Goal: Information Seeking & Learning: Learn about a topic

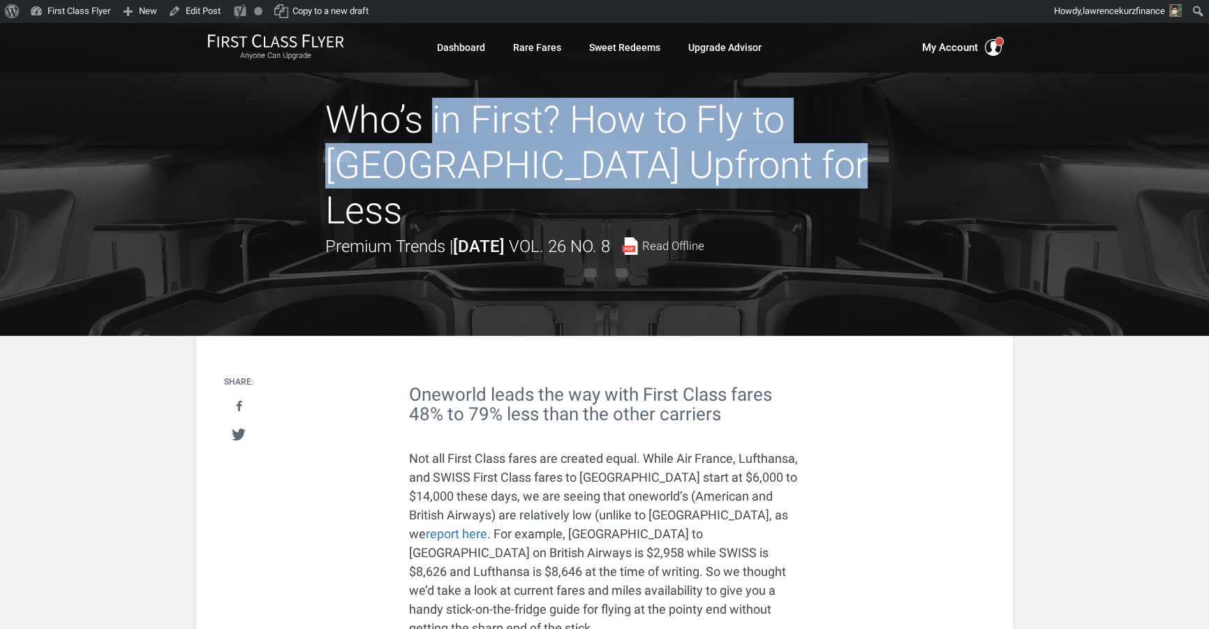
drag, startPoint x: 339, startPoint y: 120, endPoint x: 723, endPoint y: 174, distance: 387.6
click at [723, 174] on h1 "Who’s in First? How to Fly to [GEOGRAPHIC_DATA] Upfront for Less" at bounding box center [604, 165] width 558 height 135
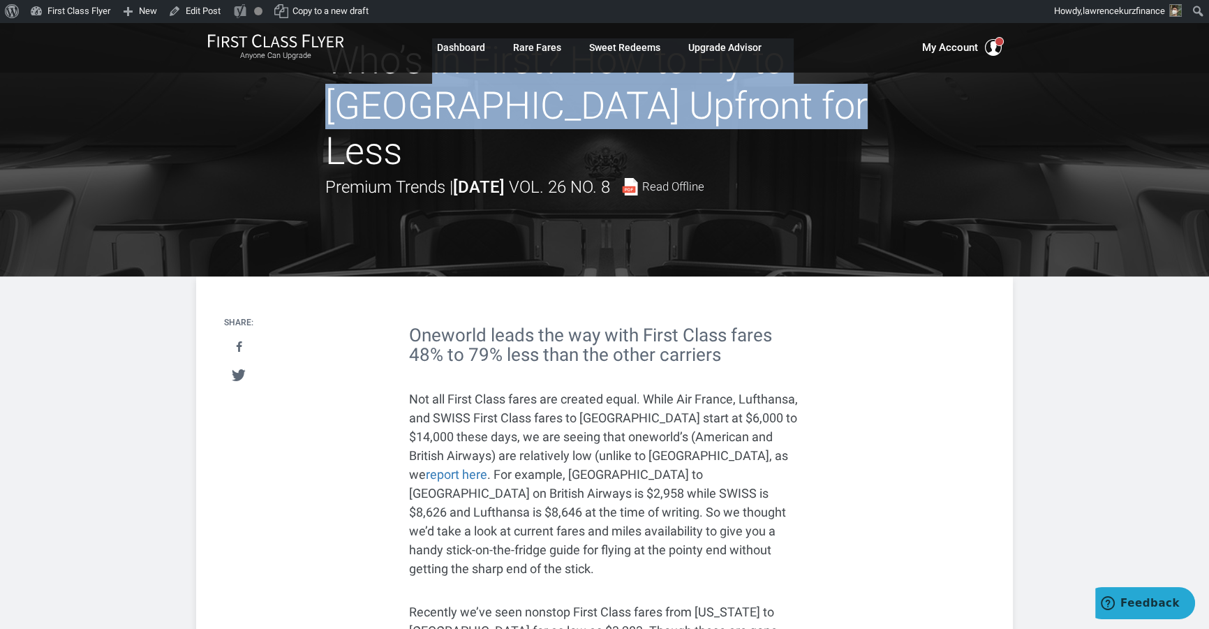
copy h1 "Who’s in First? How to Fly to [GEOGRAPHIC_DATA] Upfront for Less"
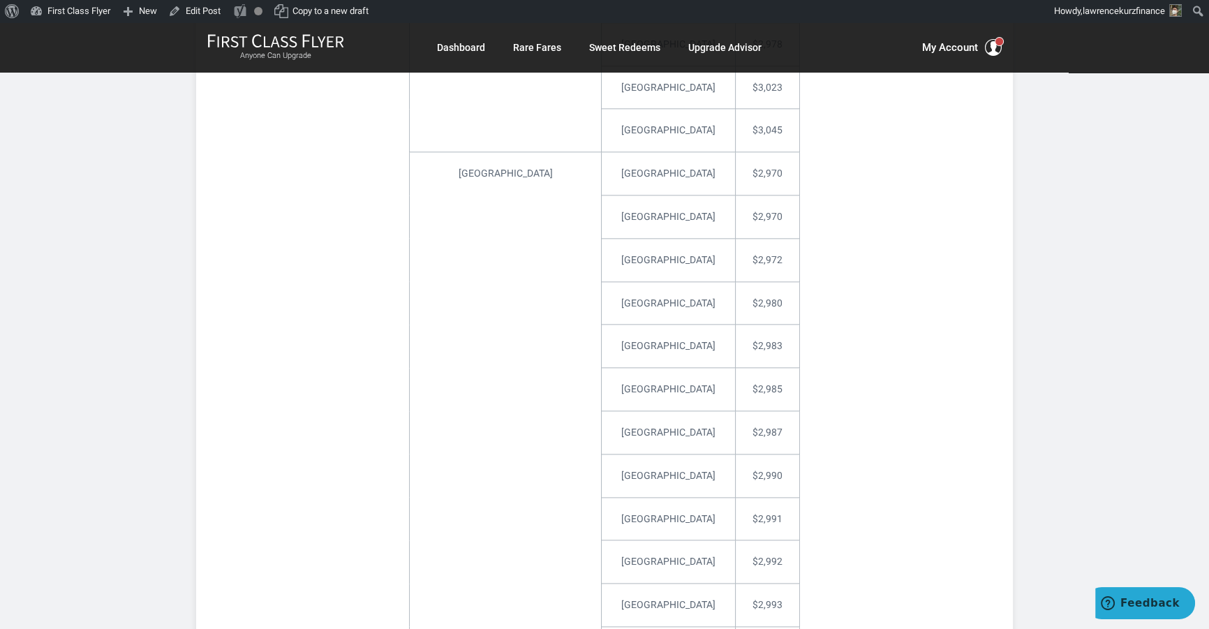
scroll to position [2411, 0]
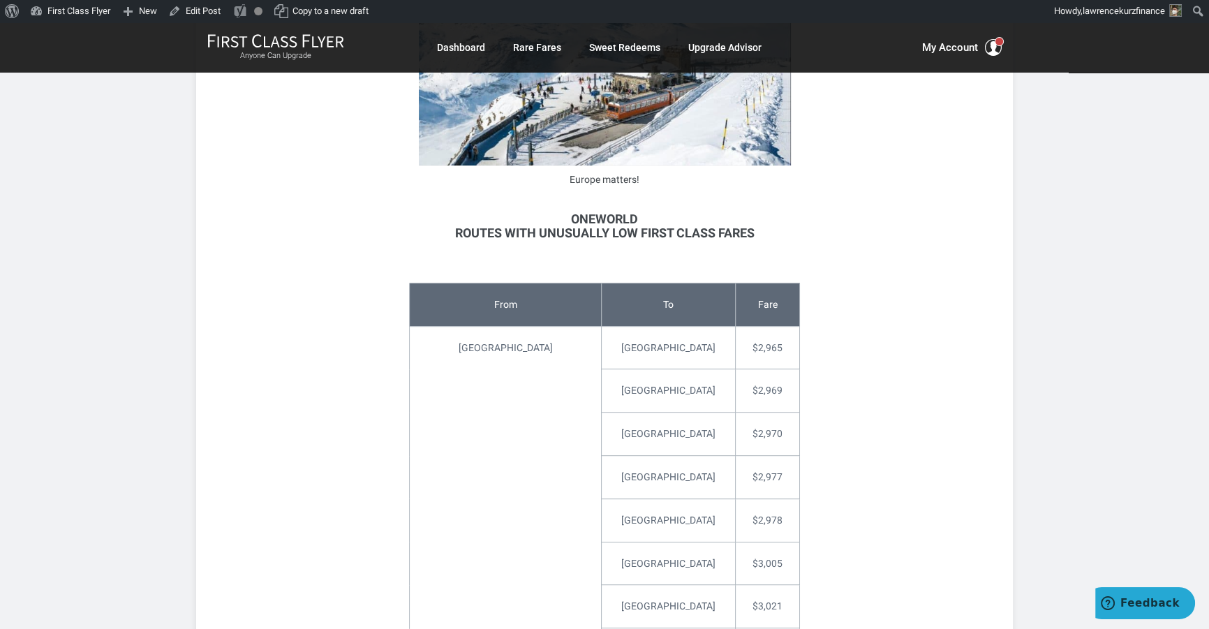
scroll to position [951, 0]
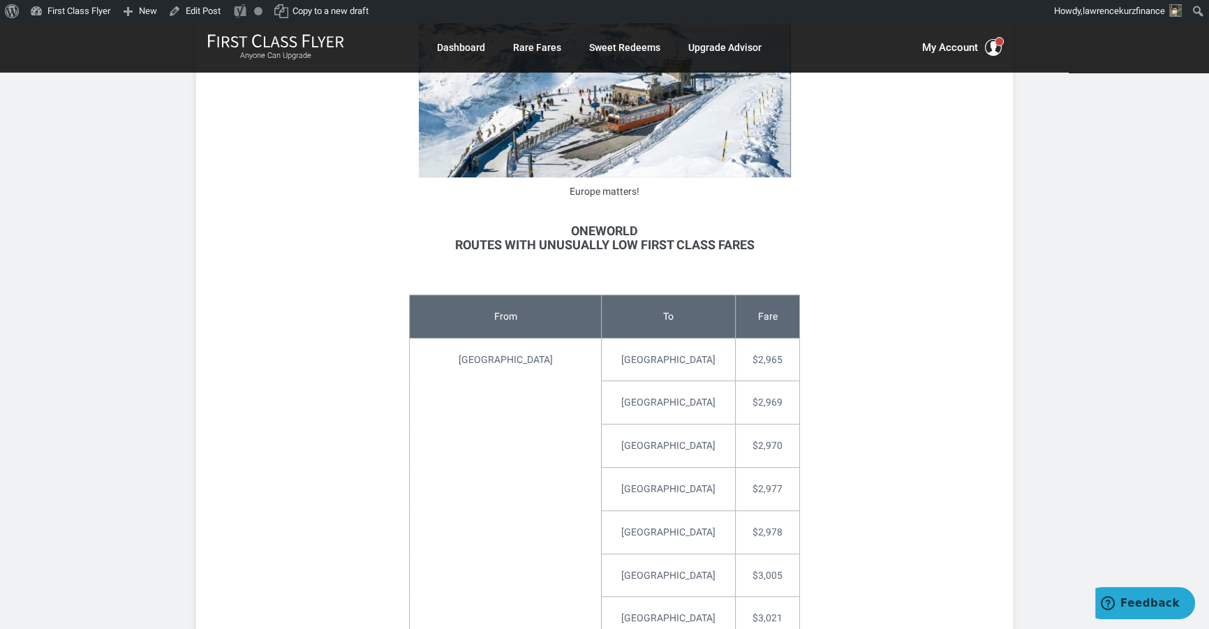
click at [476, 224] on h3 "oneworld Routes with Unusually Low First Class Fares" at bounding box center [604, 238] width 391 height 28
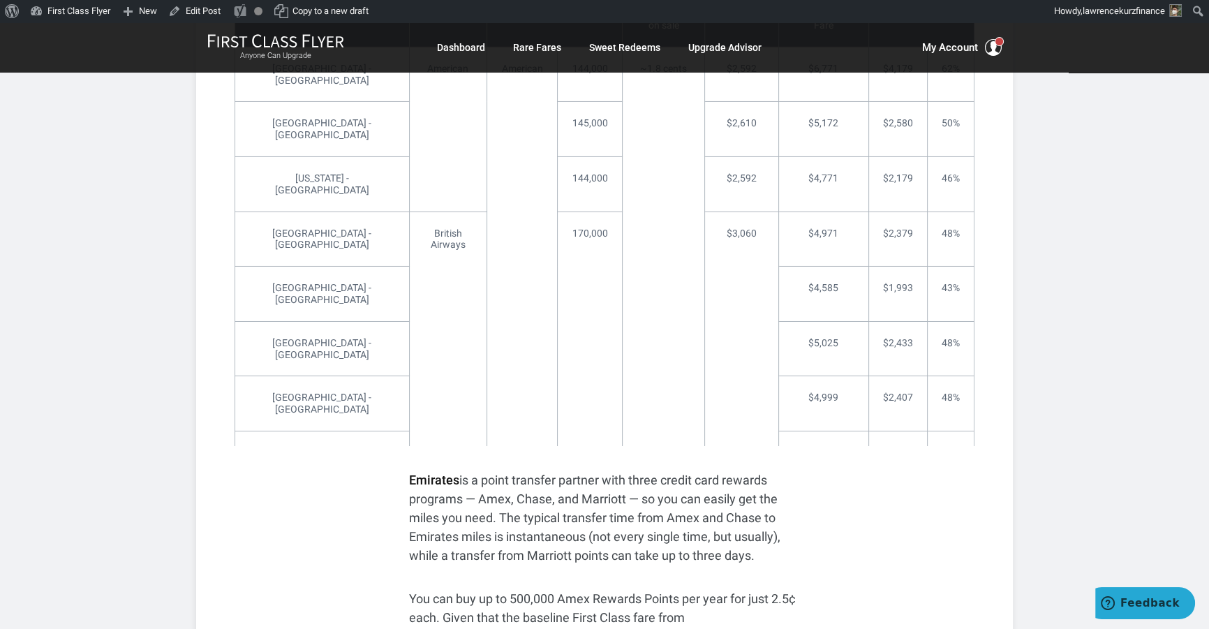
scroll to position [6225, 0]
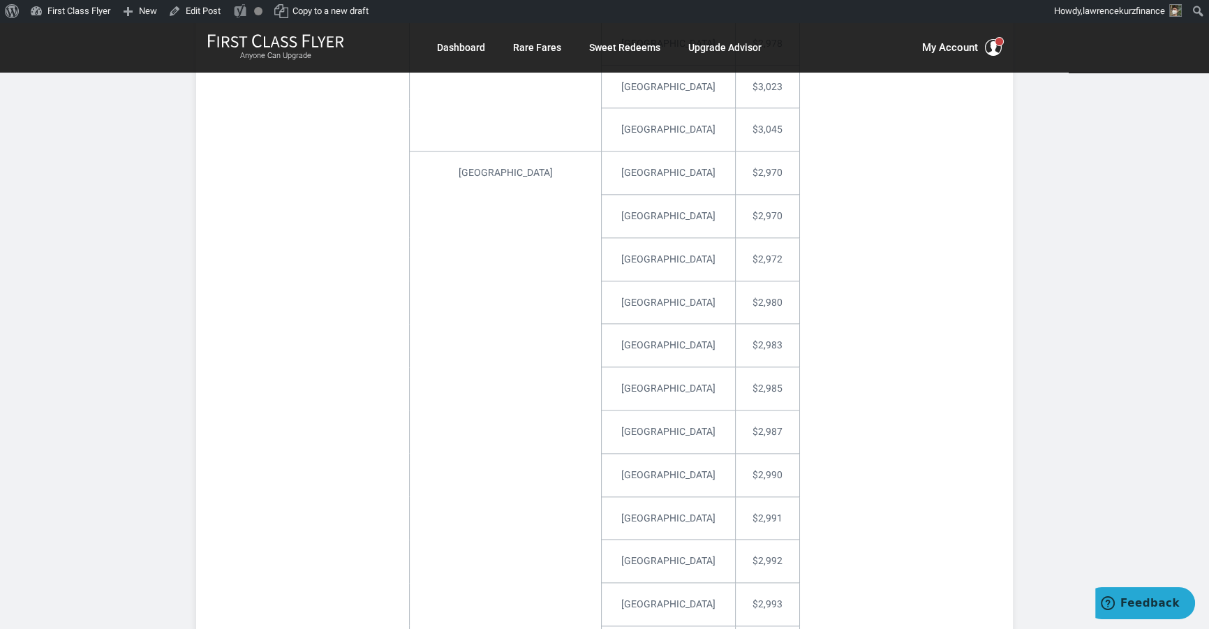
scroll to position [2039, 0]
